Goal: Navigation & Orientation: Find specific page/section

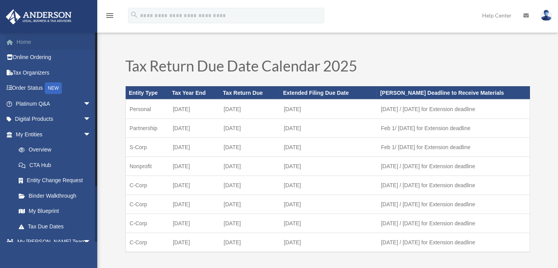
click at [25, 37] on link "Home" at bounding box center [53, 42] width 97 height 16
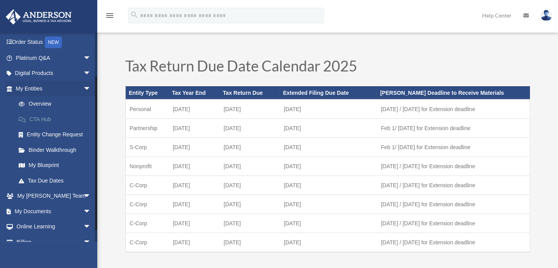
scroll to position [70, 0]
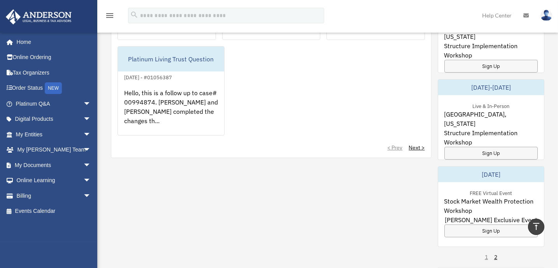
scroll to position [452, 0]
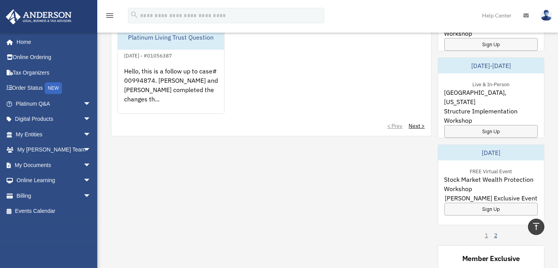
click at [496, 232] on link "2" at bounding box center [495, 236] width 3 height 8
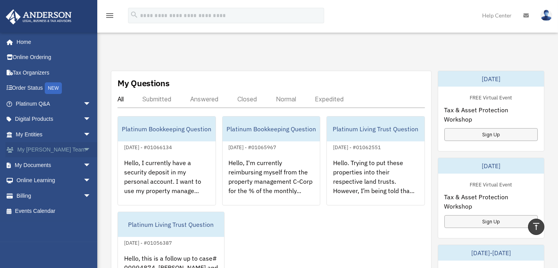
scroll to position [276, 0]
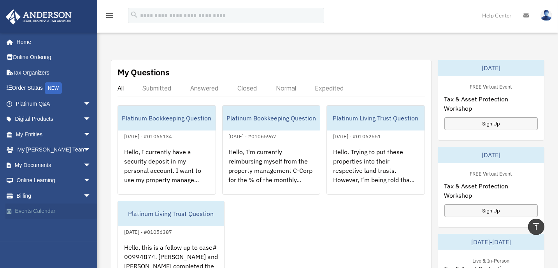
click at [56, 211] on link "Events Calendar" at bounding box center [53, 212] width 97 height 16
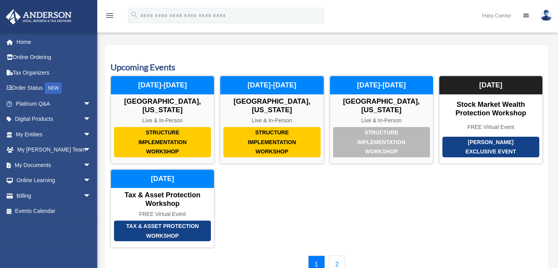
click at [338, 256] on link "2" at bounding box center [337, 265] width 17 height 18
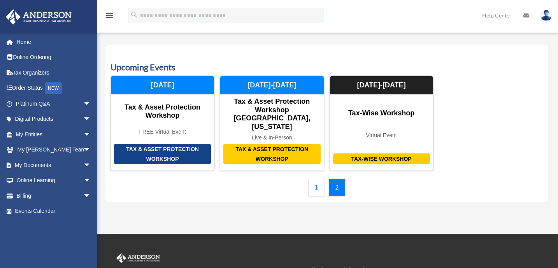
click at [316, 183] on link "1" at bounding box center [316, 188] width 17 height 18
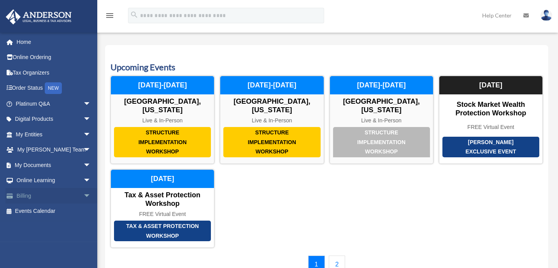
click at [45, 197] on link "Billing arrow_drop_down" at bounding box center [53, 196] width 97 height 16
click at [28, 40] on link "Home" at bounding box center [53, 42] width 97 height 16
